Goal: Task Accomplishment & Management: Manage account settings

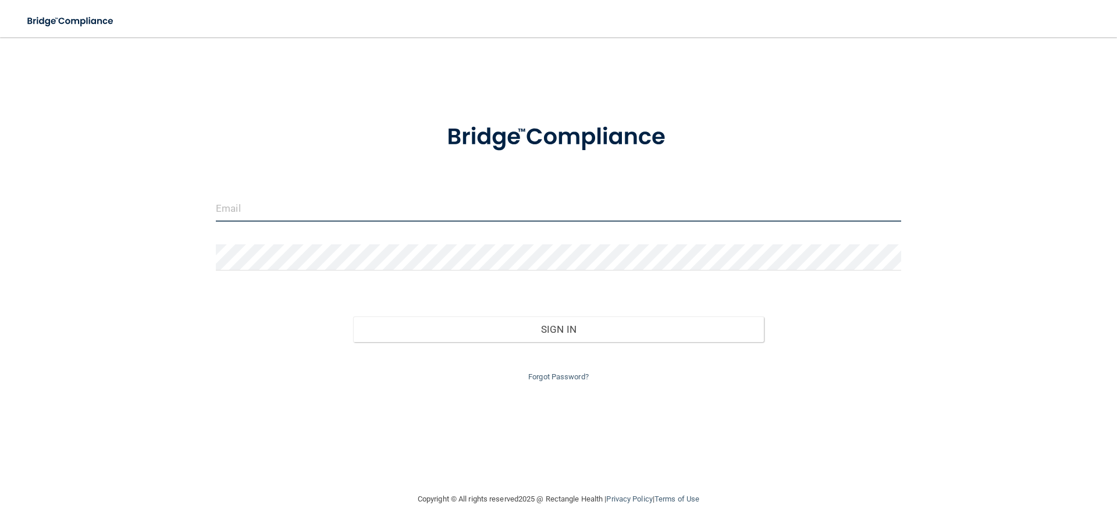
click at [294, 219] on input "email" at bounding box center [558, 208] width 685 height 26
click at [274, 210] on input "email" at bounding box center [558, 208] width 685 height 26
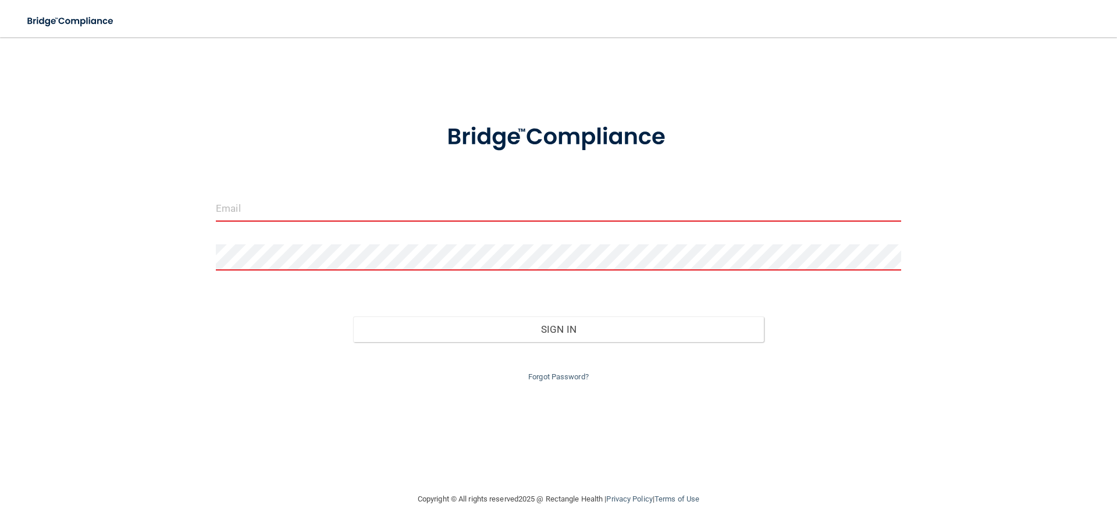
click at [283, 211] on input "email" at bounding box center [558, 208] width 685 height 26
type input "[EMAIL_ADDRESS][DOMAIN_NAME]"
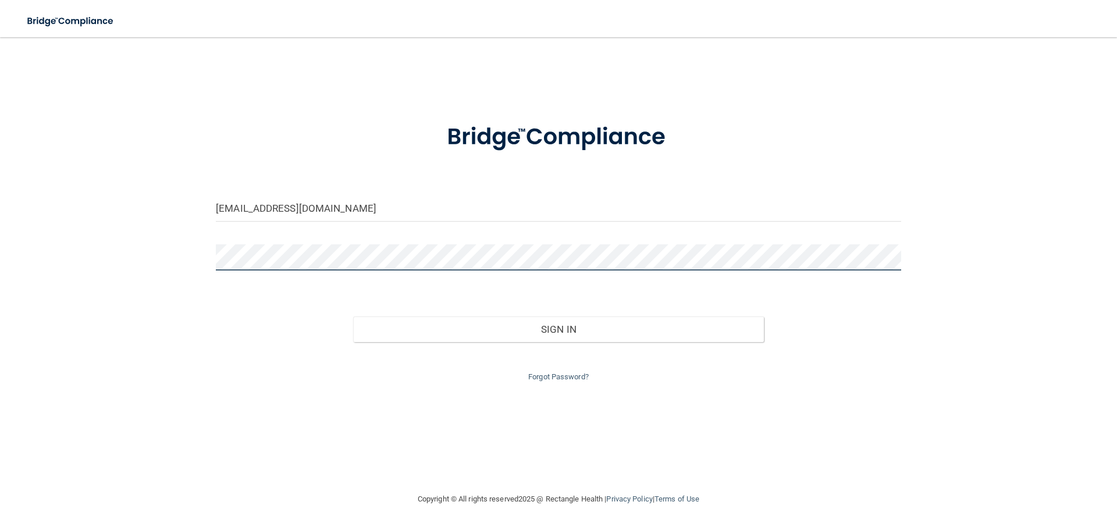
click at [353, 316] on button "Sign In" at bounding box center [558, 329] width 411 height 26
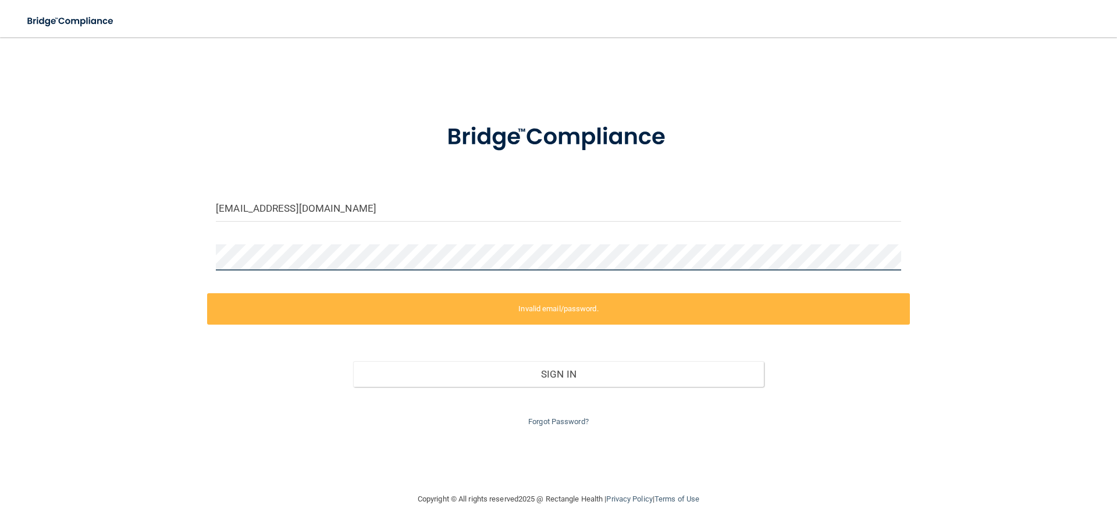
click at [0, 268] on main "[EMAIL_ADDRESS][DOMAIN_NAME] Invalid email/password. You don't have permission …" at bounding box center [558, 283] width 1117 height 493
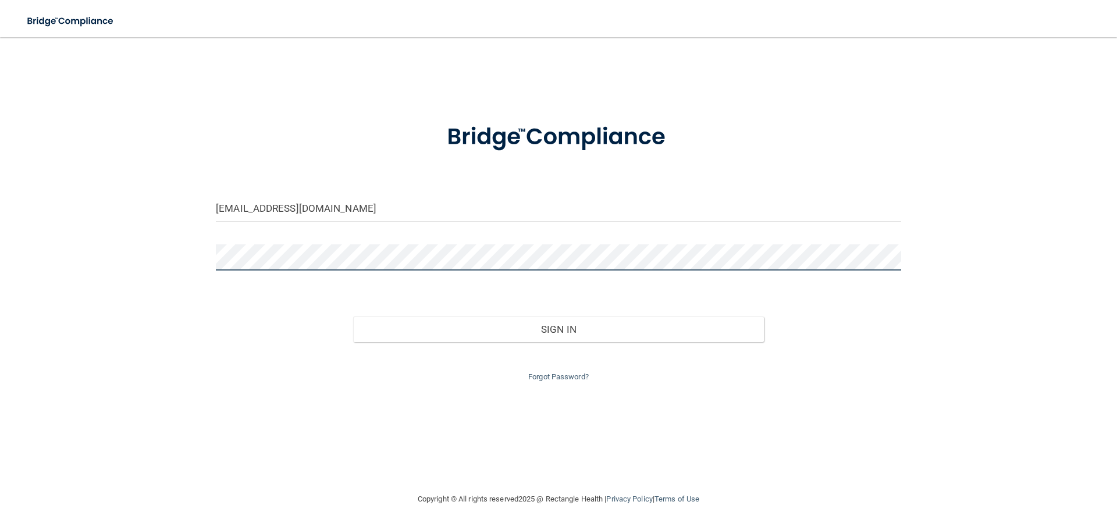
click at [353, 316] on button "Sign In" at bounding box center [558, 329] width 411 height 26
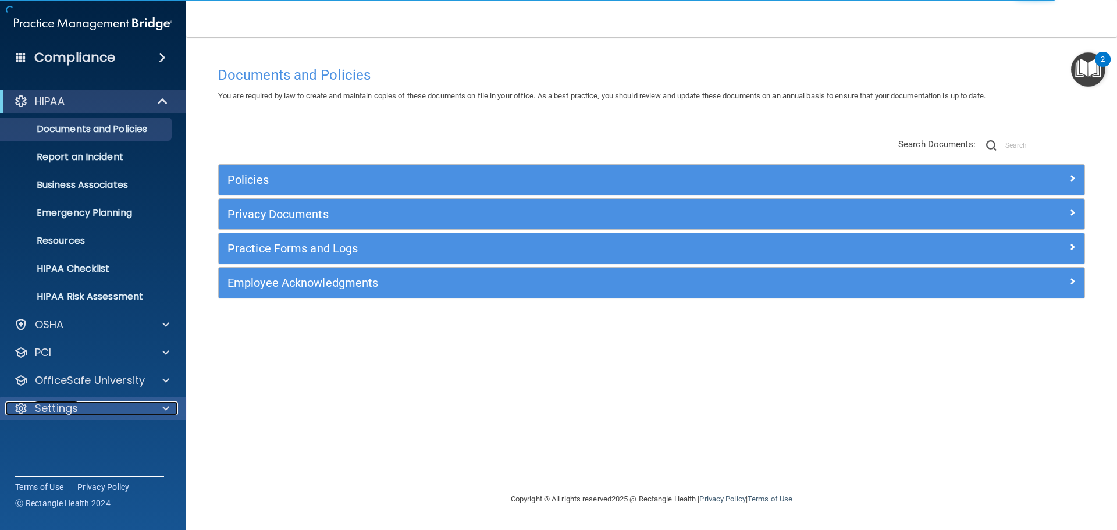
click at [57, 404] on p "Settings" at bounding box center [56, 408] width 43 height 14
